Goal: Information Seeking & Learning: Learn about a topic

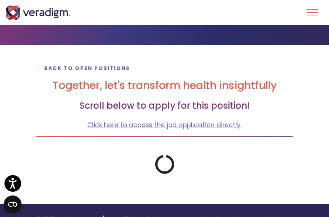
scroll to position [74, 0]
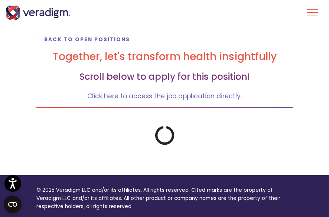
click at [157, 133] on icon at bounding box center [164, 135] width 19 height 19
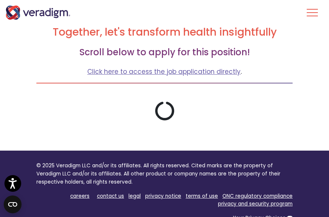
scroll to position [111, 0]
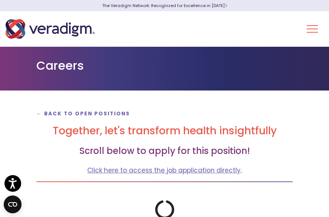
scroll to position [148, 0]
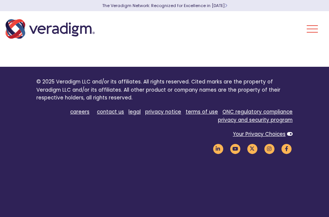
scroll to position [147, 0]
